Goal: Task Accomplishment & Management: Manage account settings

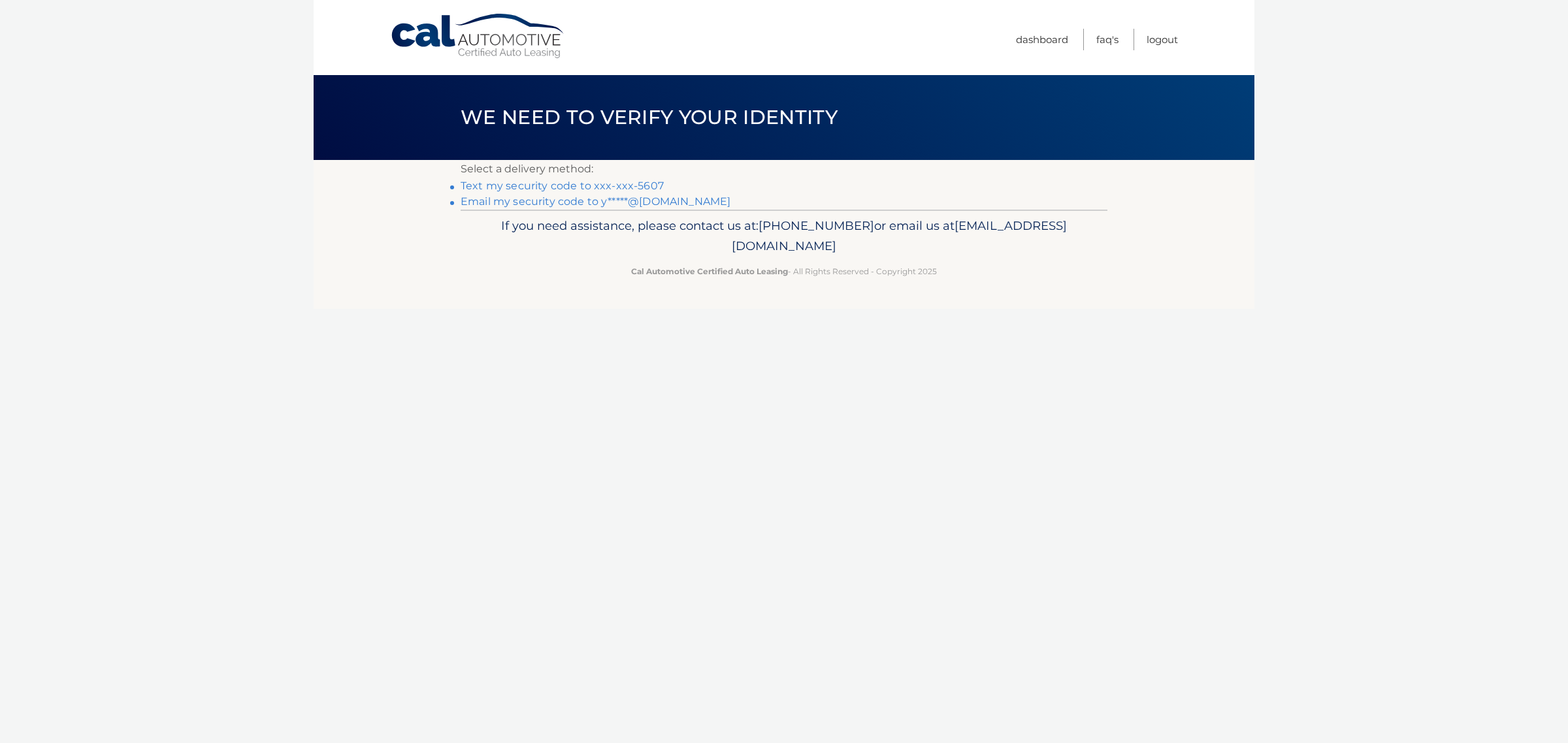
click at [652, 192] on link "Text my security code to xxx-xxx-5607" at bounding box center [561, 186] width 203 height 13
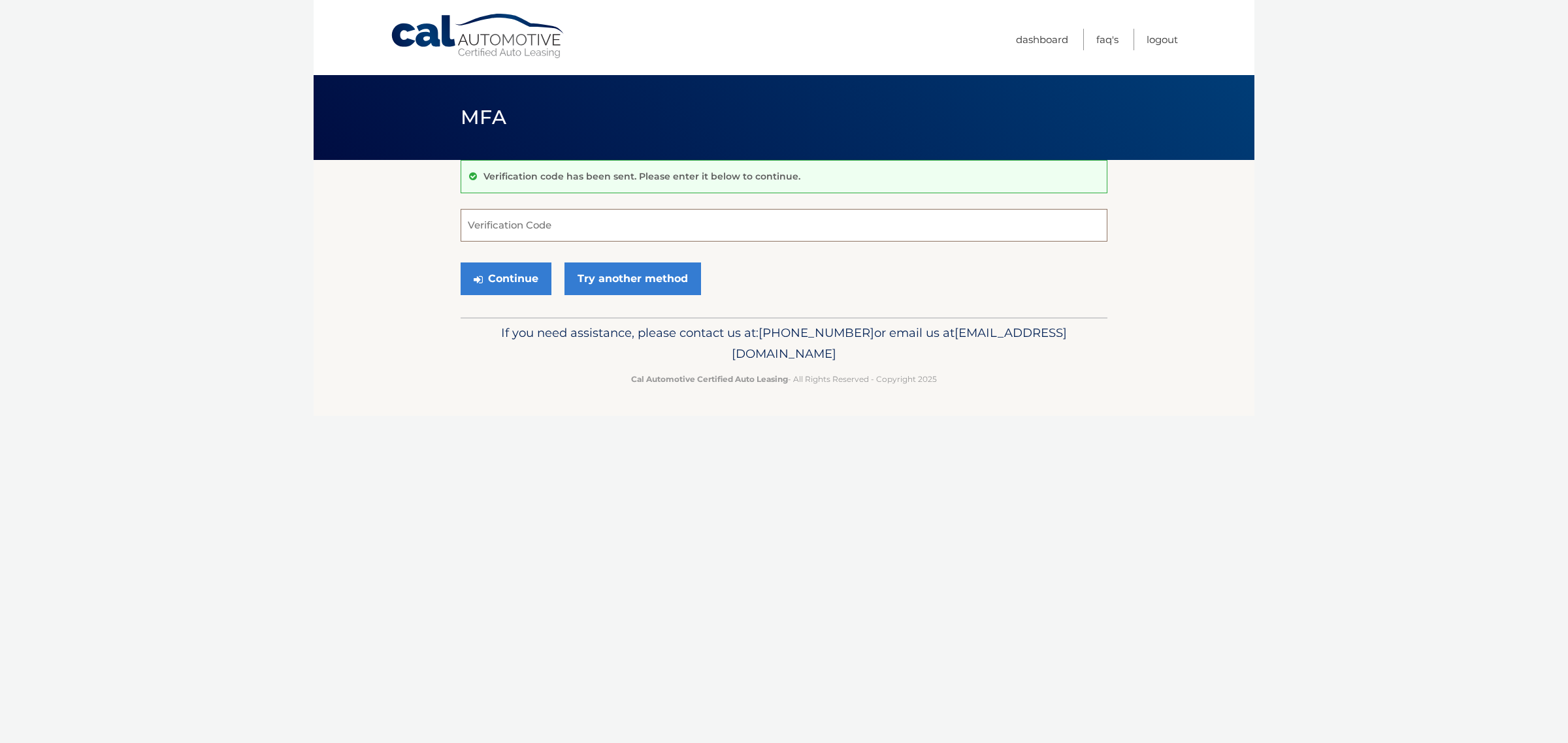
click at [486, 233] on input "Verification Code" at bounding box center [783, 225] width 647 height 32
type input "480080"
click at [513, 295] on button "Continue" at bounding box center [505, 279] width 91 height 32
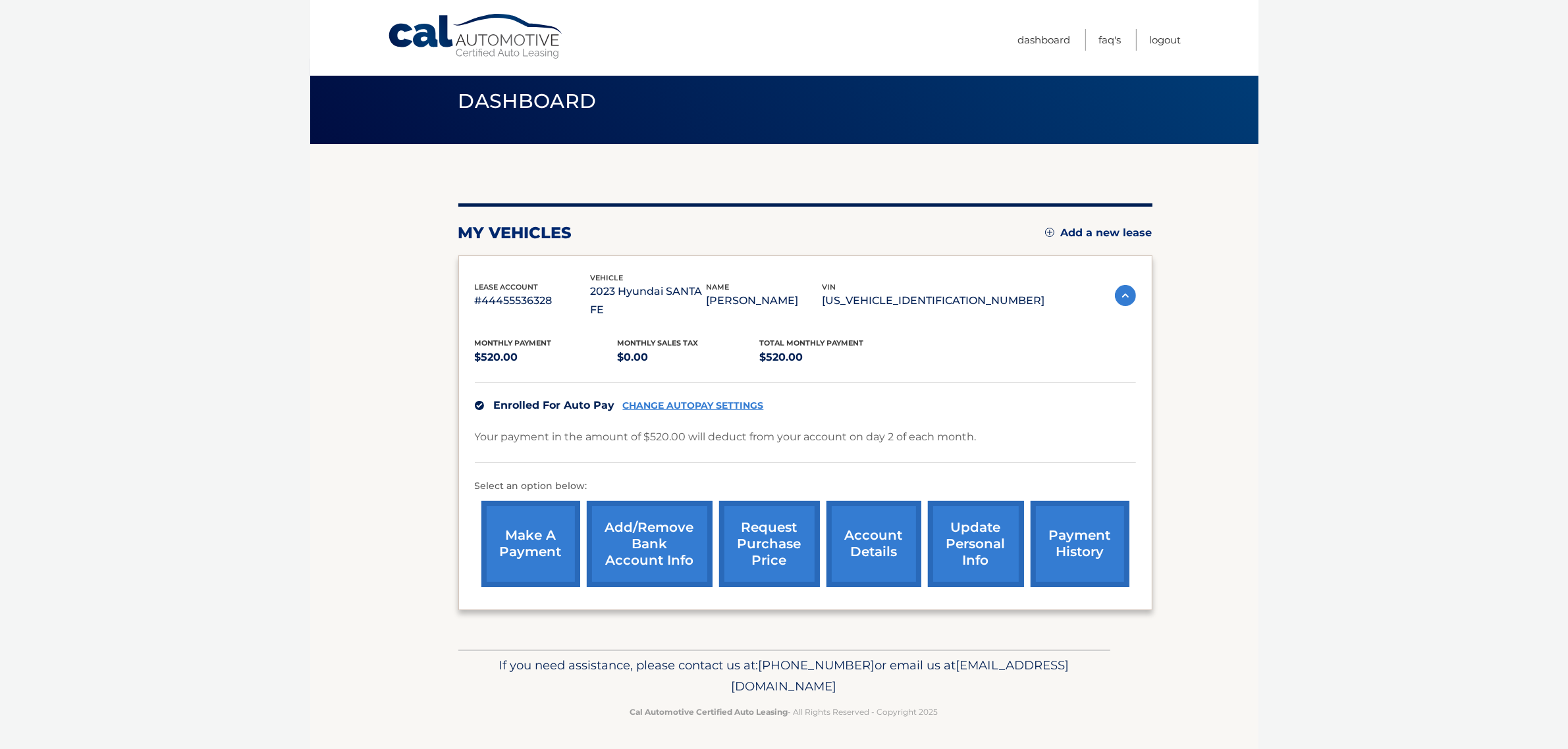
scroll to position [41, 0]
click at [872, 541] on link "account details" at bounding box center [874, 544] width 95 height 86
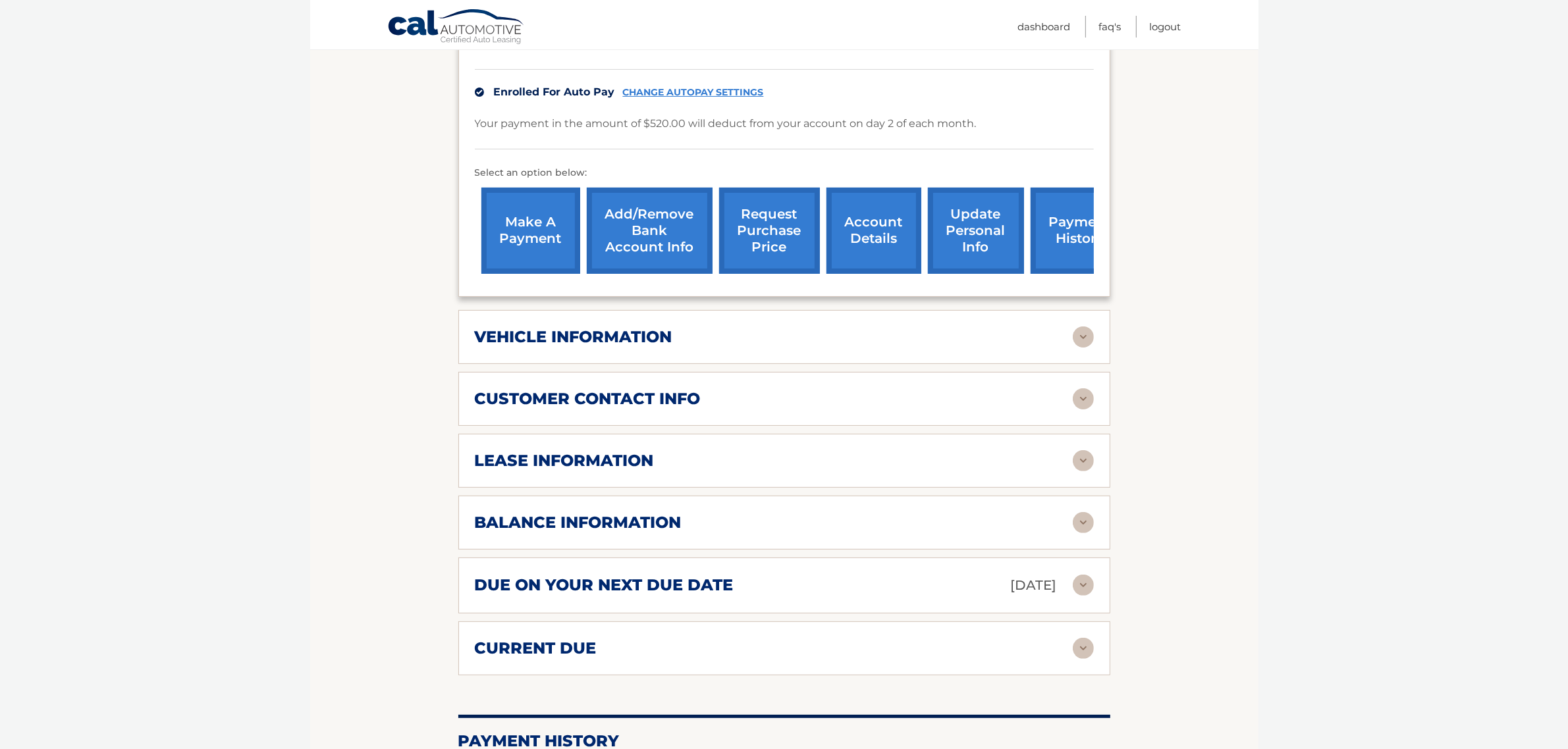
scroll to position [343, 0]
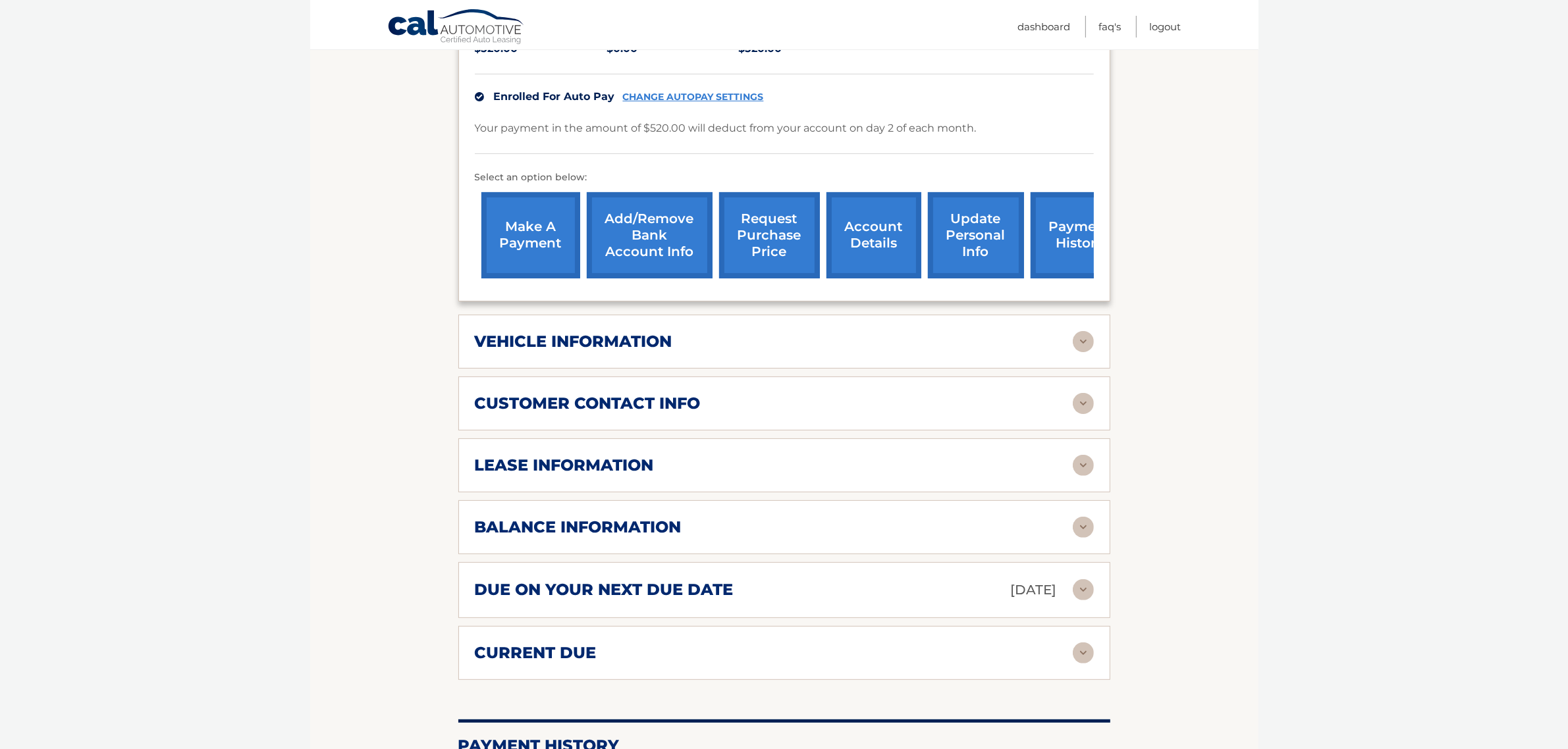
click at [601, 537] on h2 "balance information" at bounding box center [578, 527] width 206 height 20
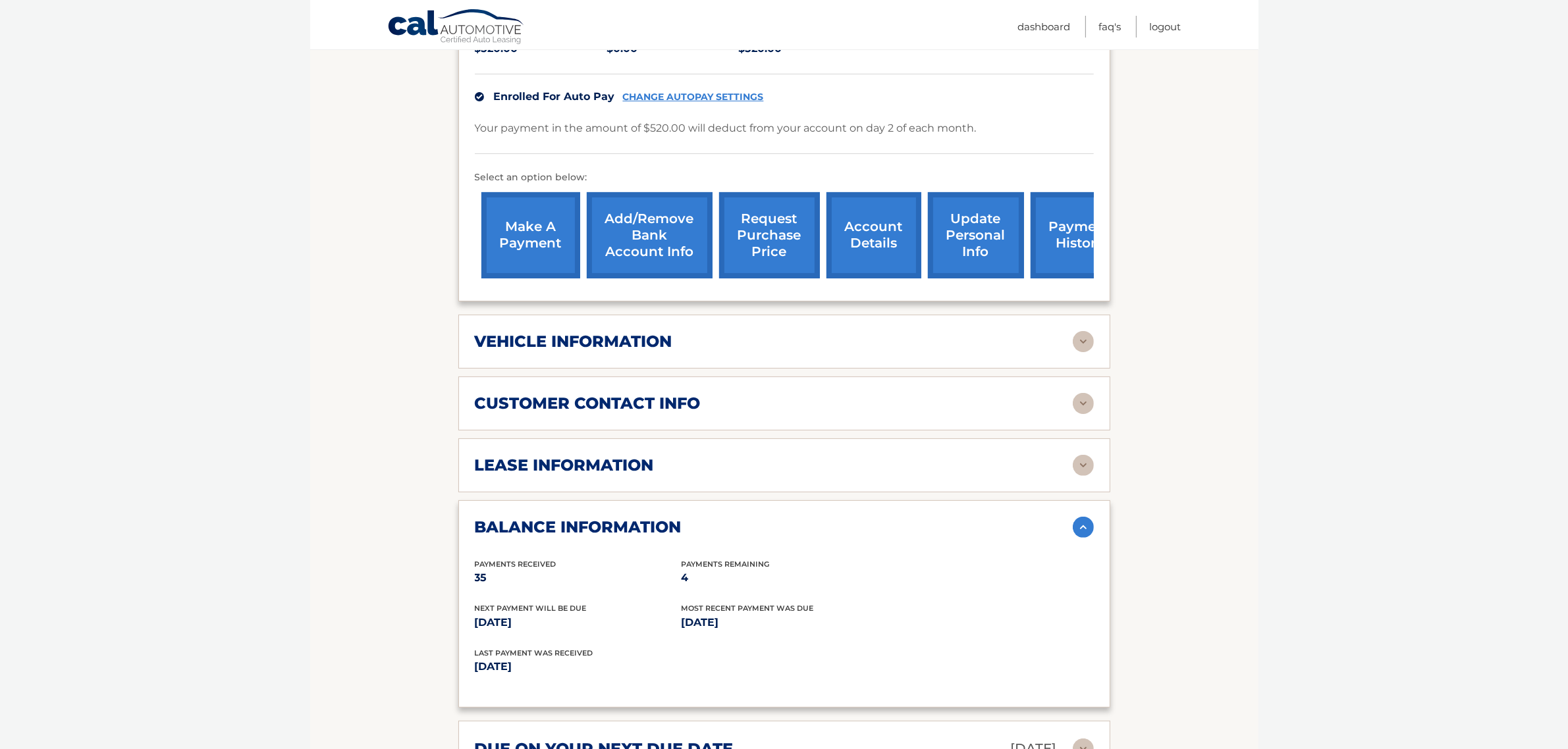
click at [765, 250] on link "request purchase price" at bounding box center [769, 235] width 101 height 86
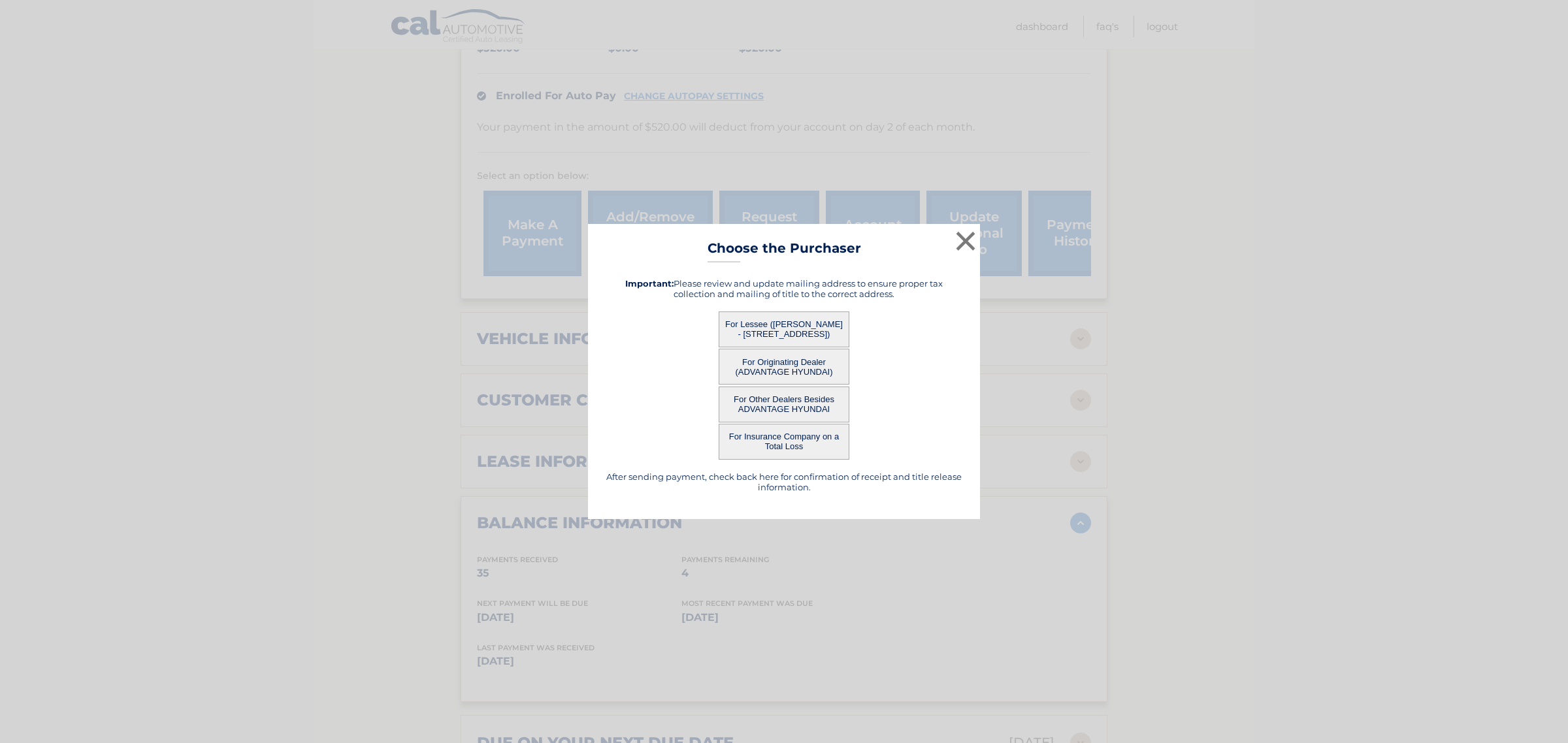
click at [806, 332] on button "For Lessee (IRENE RABINOVICH - 229 N CEDAR ST, , MASSAPEQUA, ny 11758)" at bounding box center [783, 329] width 131 height 36
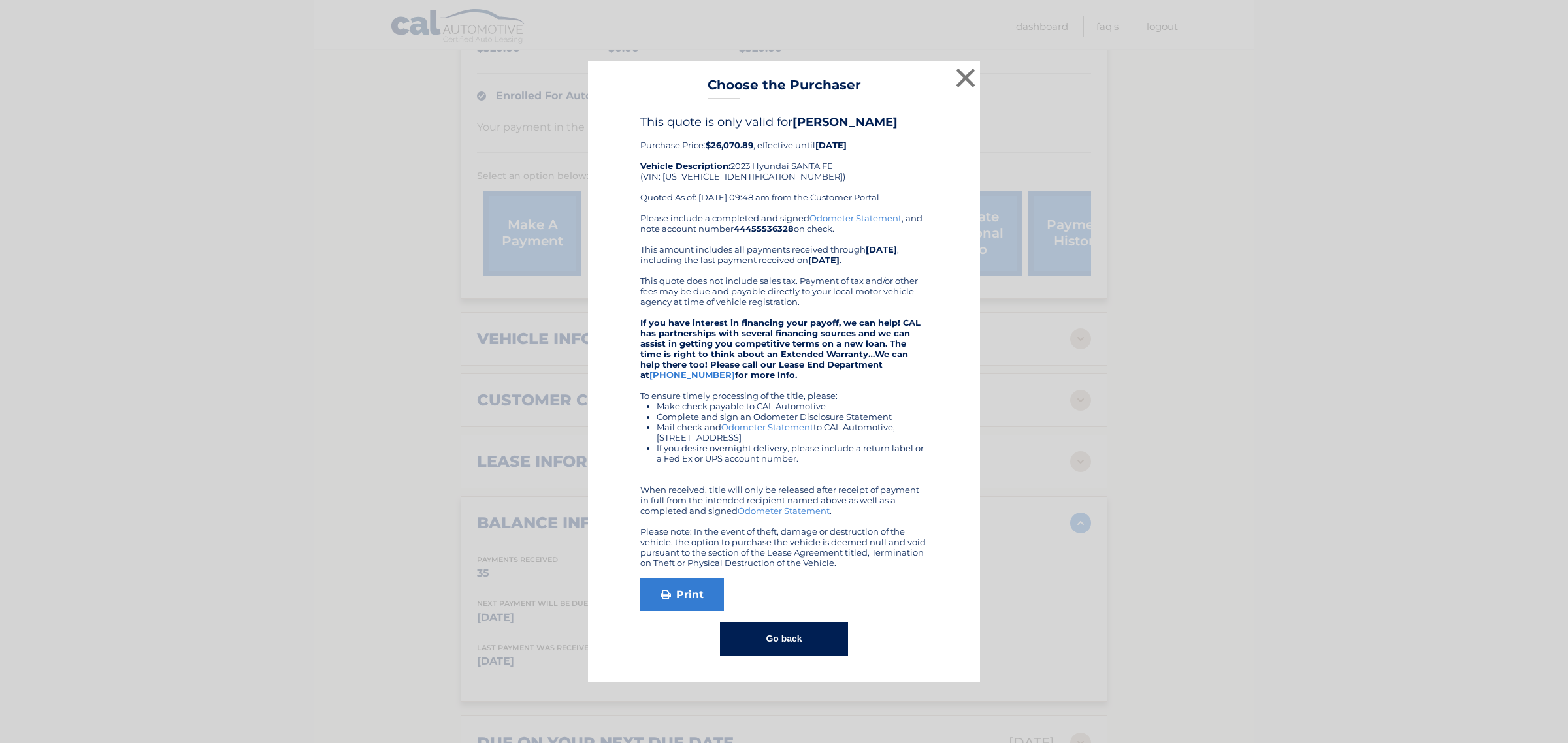
click at [789, 651] on button "Go back" at bounding box center [783, 638] width 127 height 34
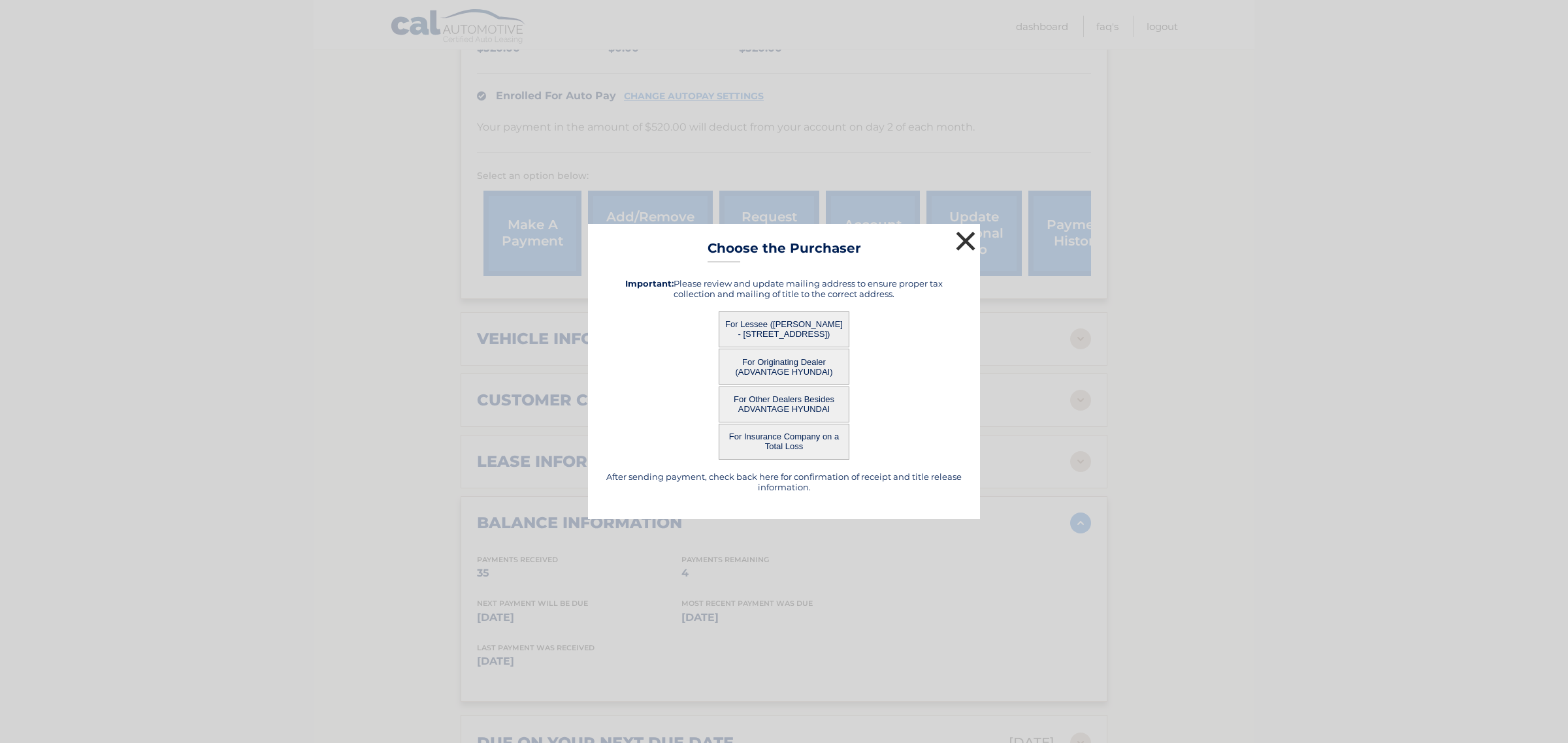
click at [964, 233] on button "×" at bounding box center [965, 241] width 26 height 26
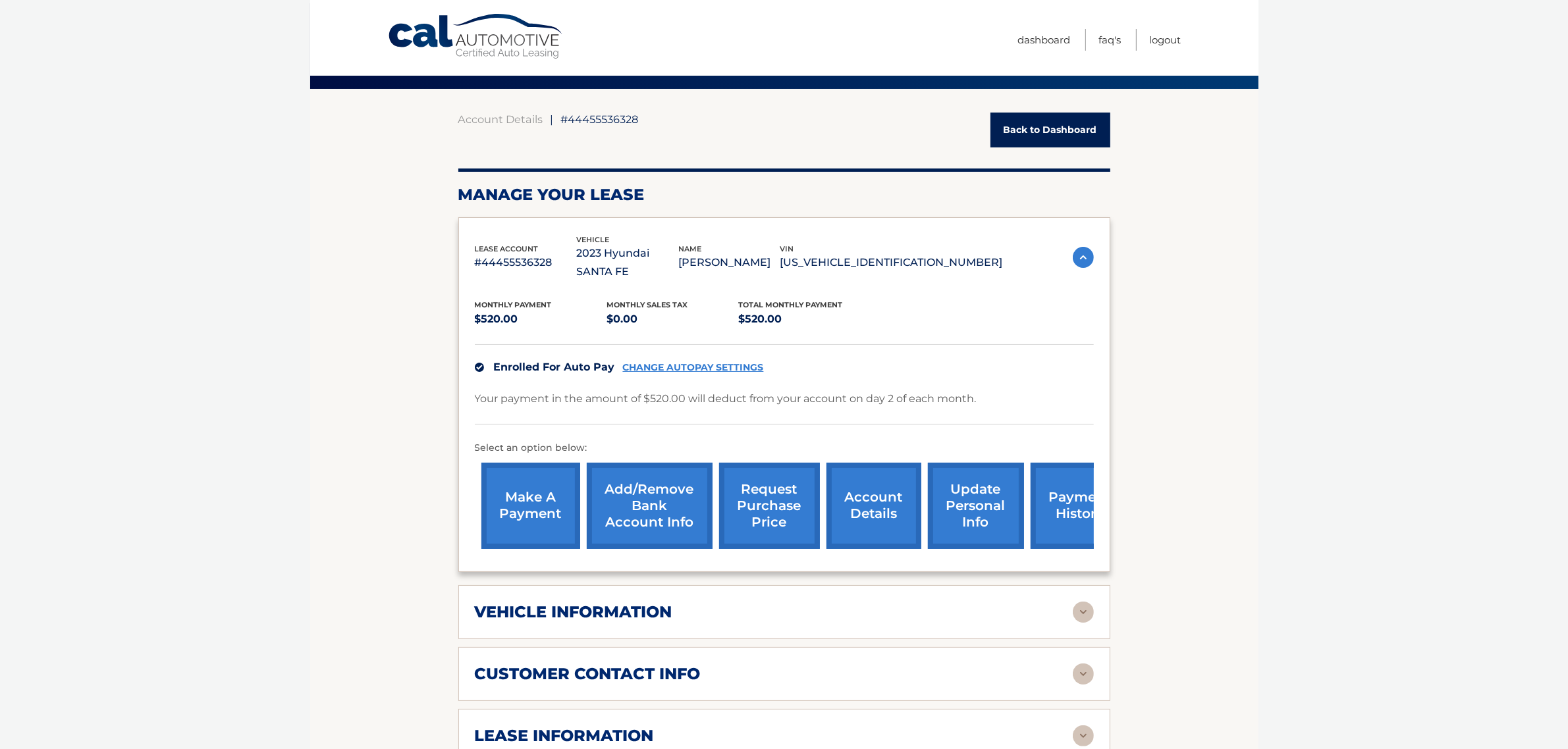
scroll to position [0, 0]
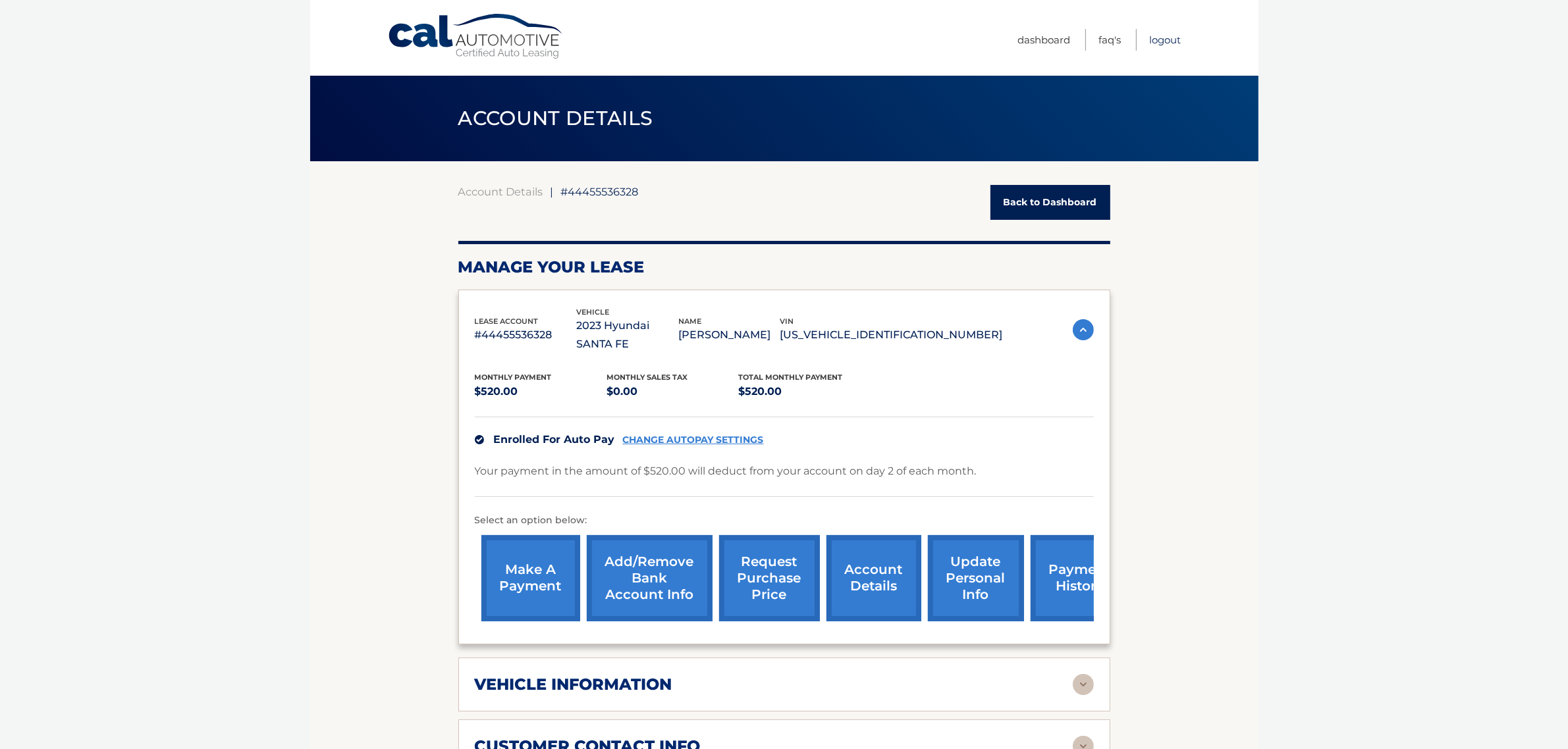
click at [1151, 39] on link "Logout" at bounding box center [1165, 40] width 32 height 22
